Goal: Information Seeking & Learning: Learn about a topic

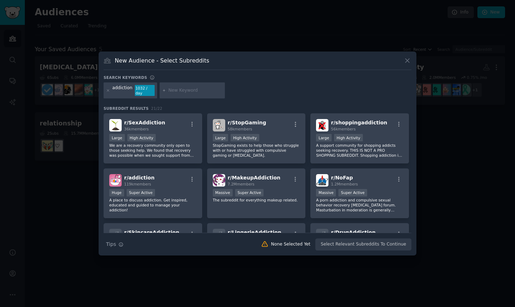
scroll to position [284, 0]
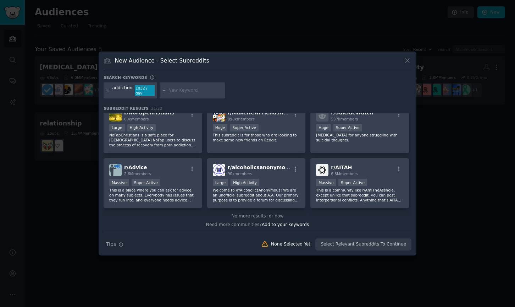
click at [23, 88] on div at bounding box center [257, 153] width 515 height 307
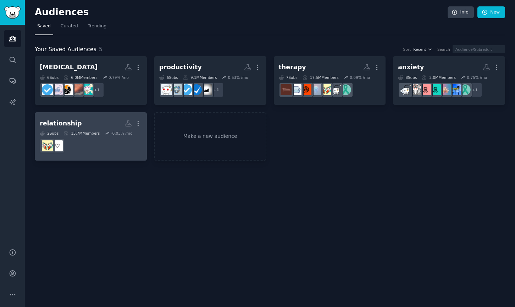
click at [108, 141] on dd at bounding box center [91, 146] width 102 height 20
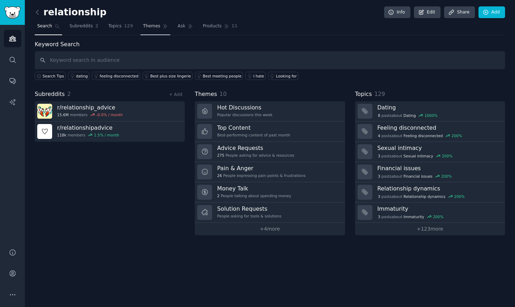
click at [144, 25] on span "Themes" at bounding box center [151, 26] width 17 height 6
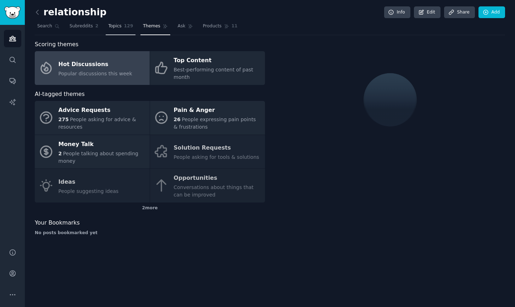
click at [106, 26] on link "Topics 129" at bounding box center [121, 28] width 30 height 15
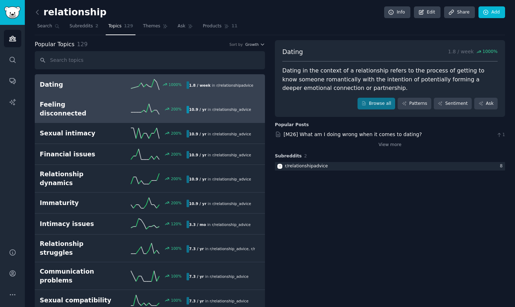
click at [144, 104] on icon at bounding box center [145, 109] width 28 height 11
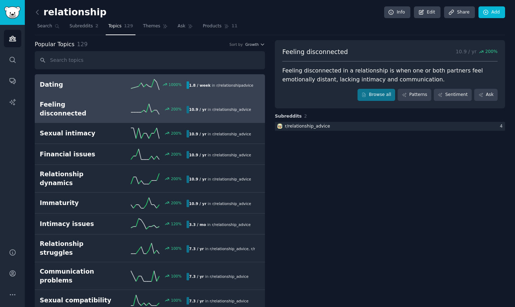
click at [114, 89] on div "1000 %" at bounding box center [149, 84] width 73 height 11
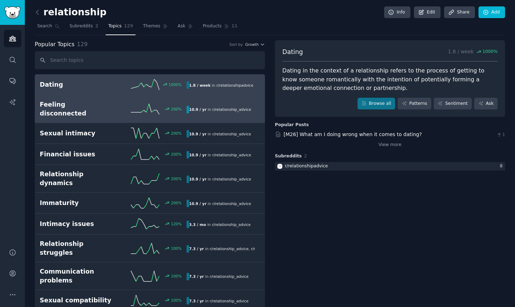
click at [120, 108] on div "200 %" at bounding box center [149, 109] width 73 height 11
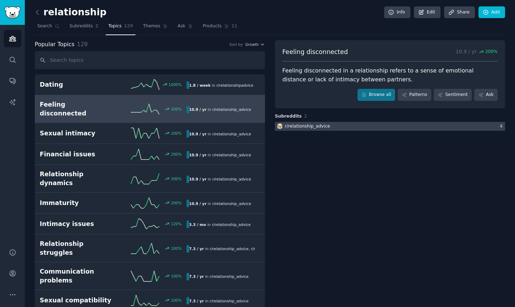
click at [368, 126] on div at bounding box center [390, 126] width 230 height 9
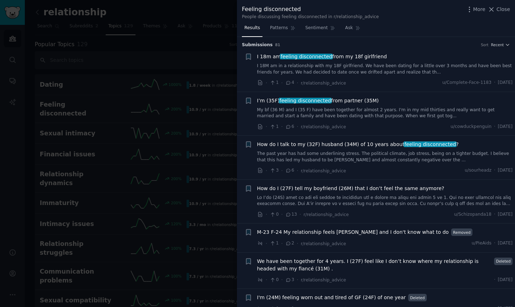
click at [147, 60] on div at bounding box center [257, 153] width 515 height 307
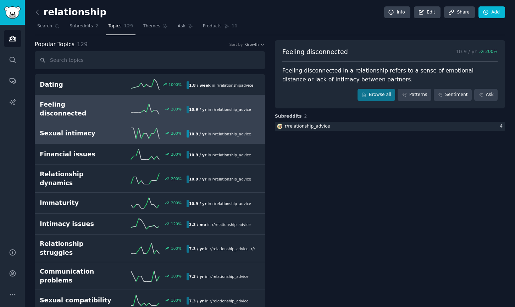
click at [110, 129] on h2 "Sexual intimacy" at bounding box center [76, 133] width 73 height 9
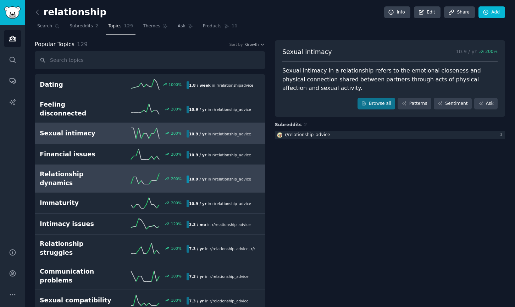
click at [100, 170] on h2 "Relationship dynamics" at bounding box center [76, 178] width 73 height 17
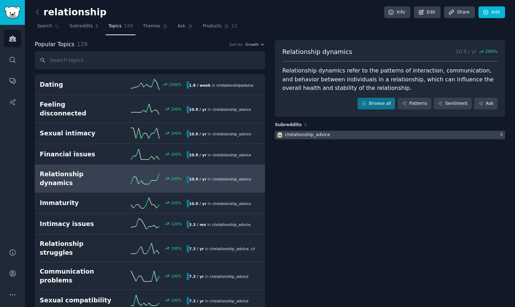
click at [342, 135] on div at bounding box center [390, 135] width 230 height 9
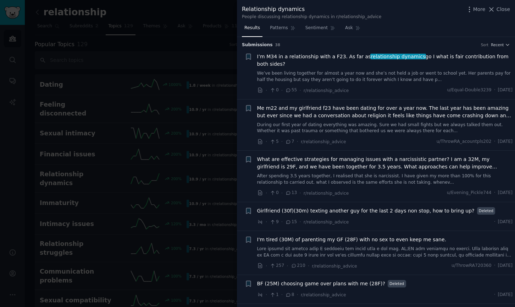
click at [172, 208] on div at bounding box center [257, 153] width 515 height 307
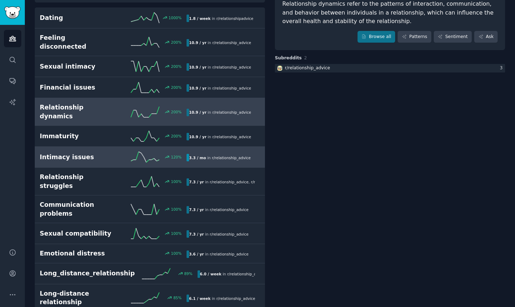
scroll to position [68, 0]
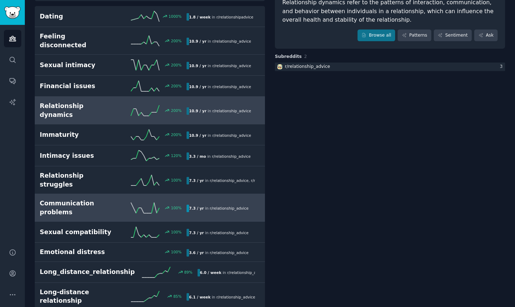
click at [122, 199] on div "Communication problems 100 % 7.3 / yr in r/ relationship_advice" at bounding box center [150, 207] width 220 height 17
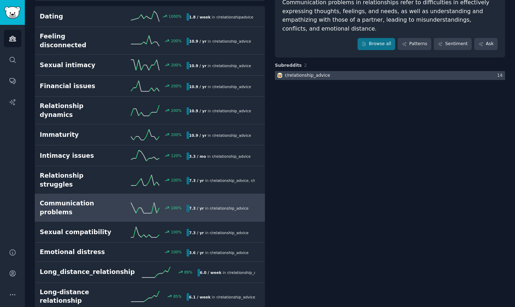
click at [359, 72] on div at bounding box center [390, 75] width 230 height 9
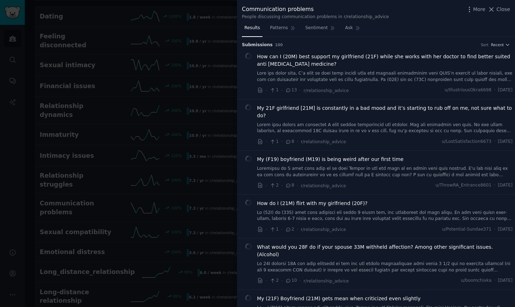
click at [119, 144] on div at bounding box center [257, 153] width 515 height 307
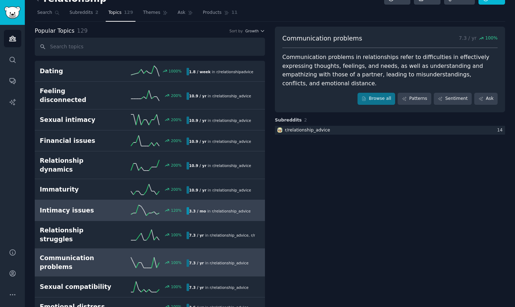
scroll to position [14, 0]
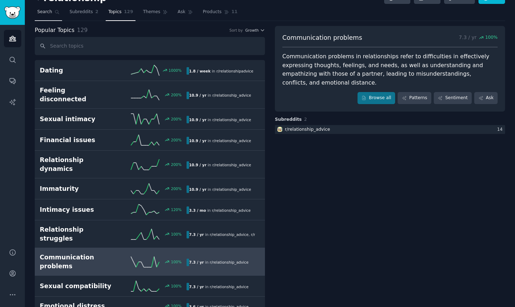
click at [53, 12] on link "Search" at bounding box center [48, 13] width 27 height 15
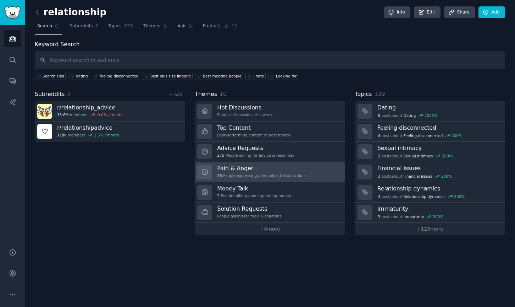
click at [300, 167] on h3 "Pain & Anger" at bounding box center [261, 167] width 88 height 7
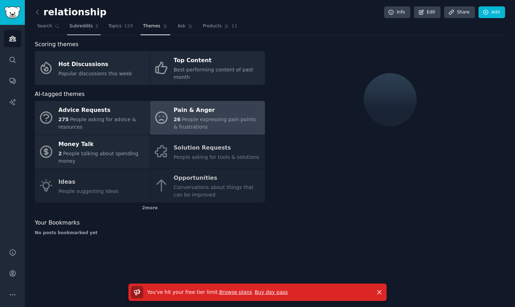
click at [78, 22] on link "Subreddits 2" at bounding box center [84, 28] width 34 height 15
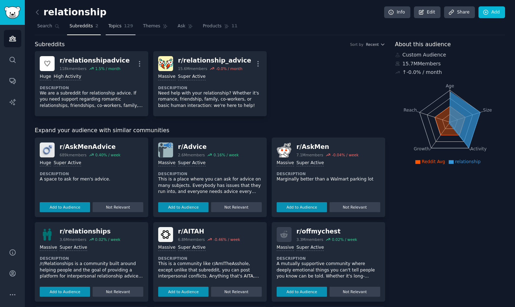
click at [112, 28] on span "Topics" at bounding box center [114, 26] width 13 height 6
